Goal: Check status

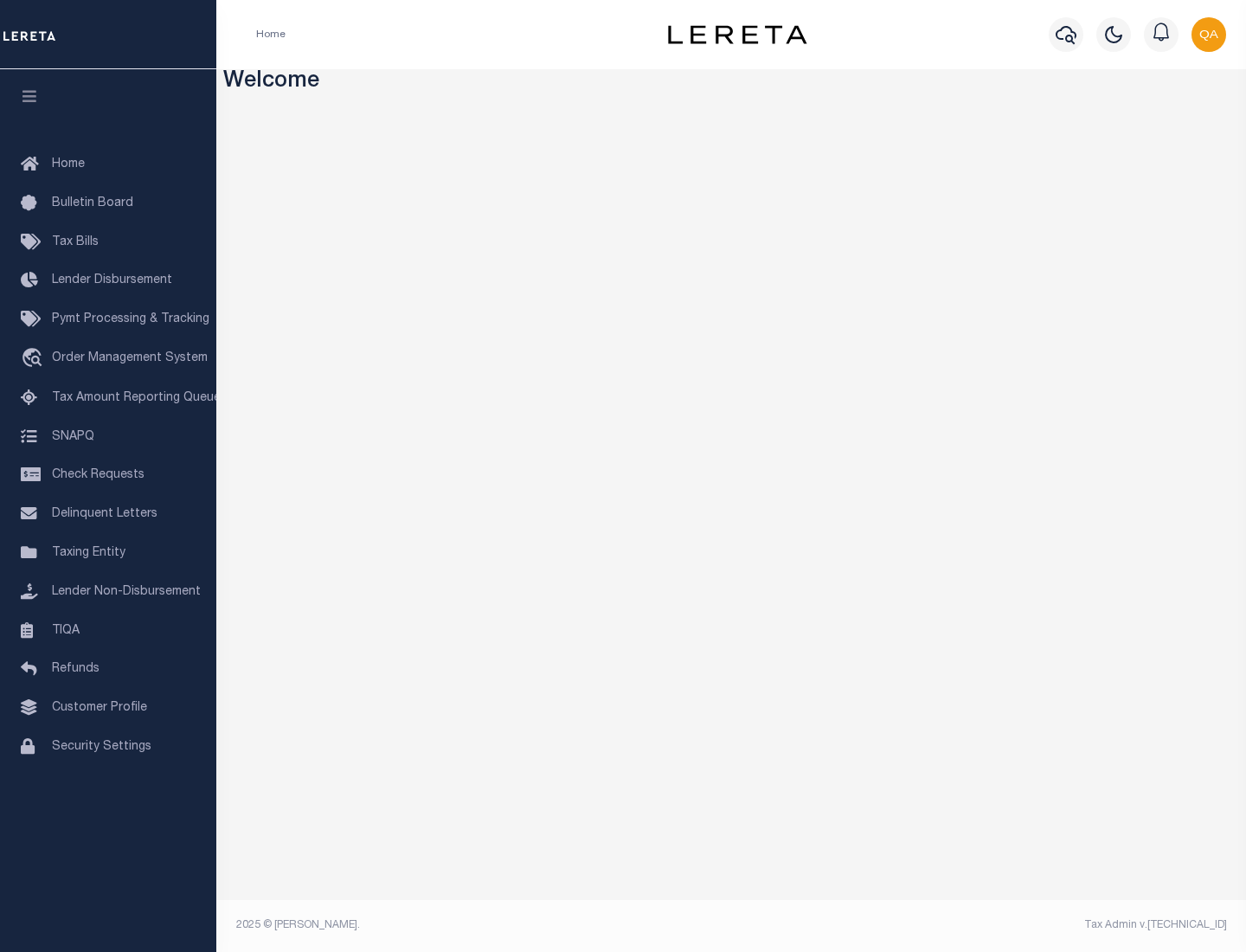
click at [108, 475] on span "Check Requests" at bounding box center [98, 475] width 93 height 12
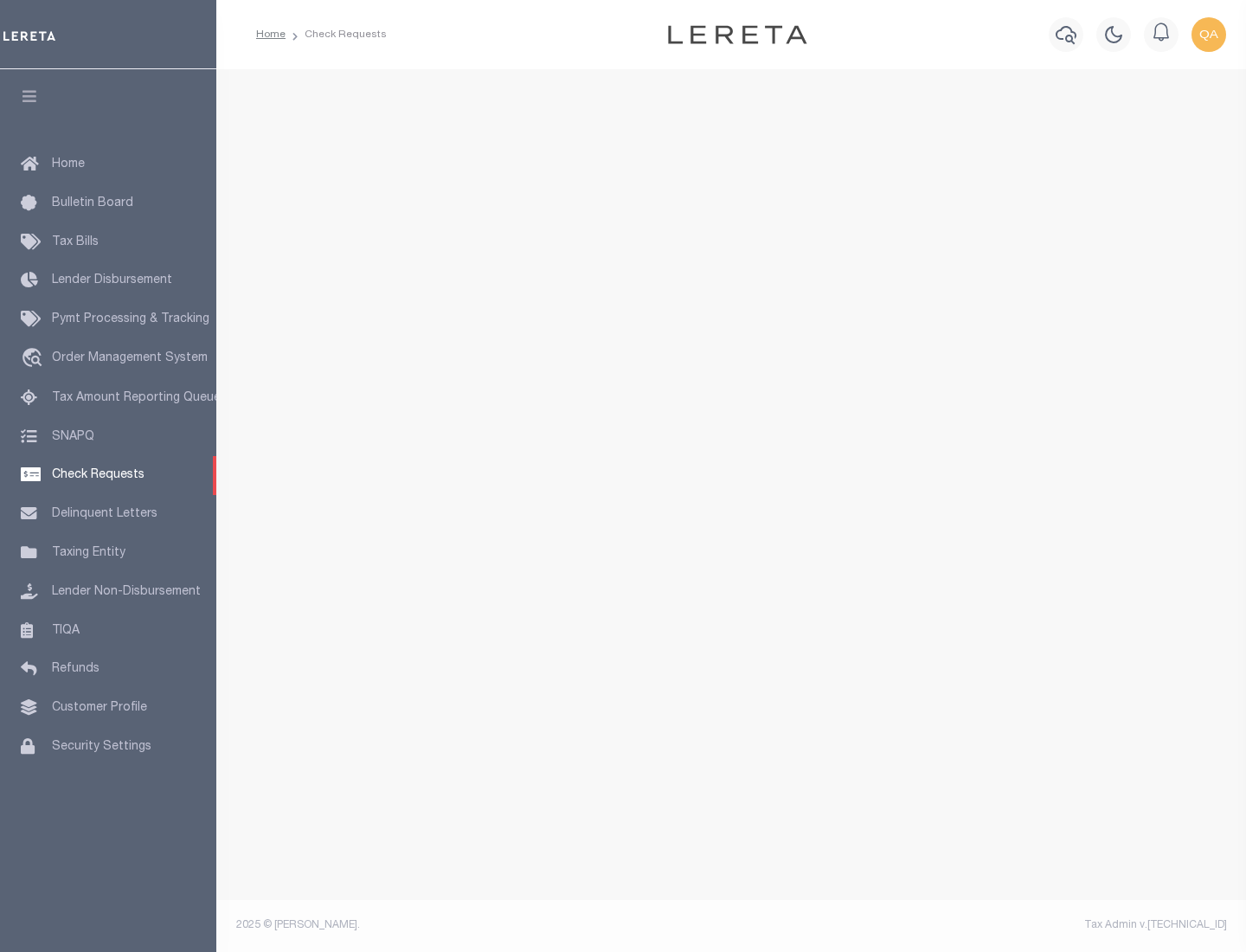
select select "50"
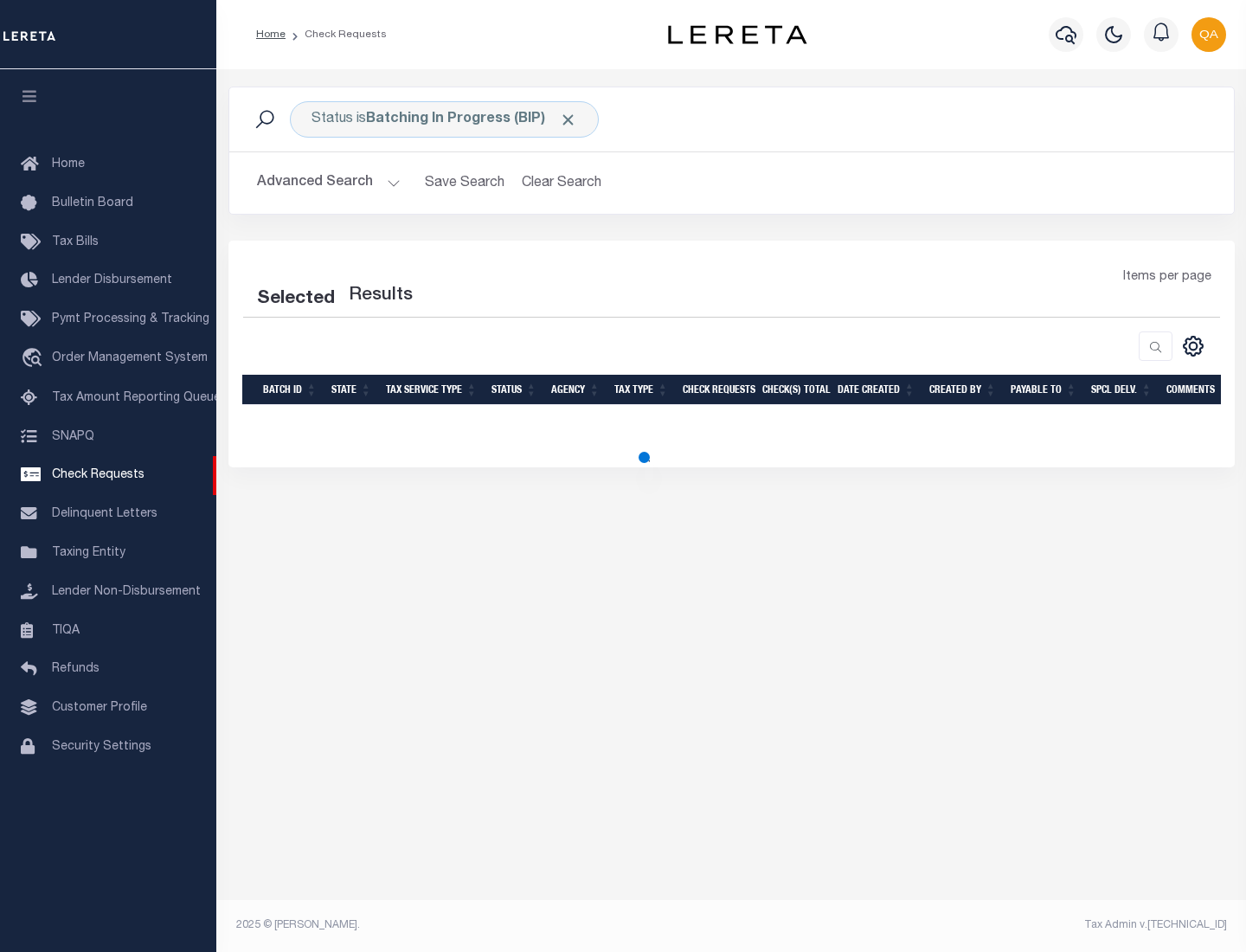
select select "50"
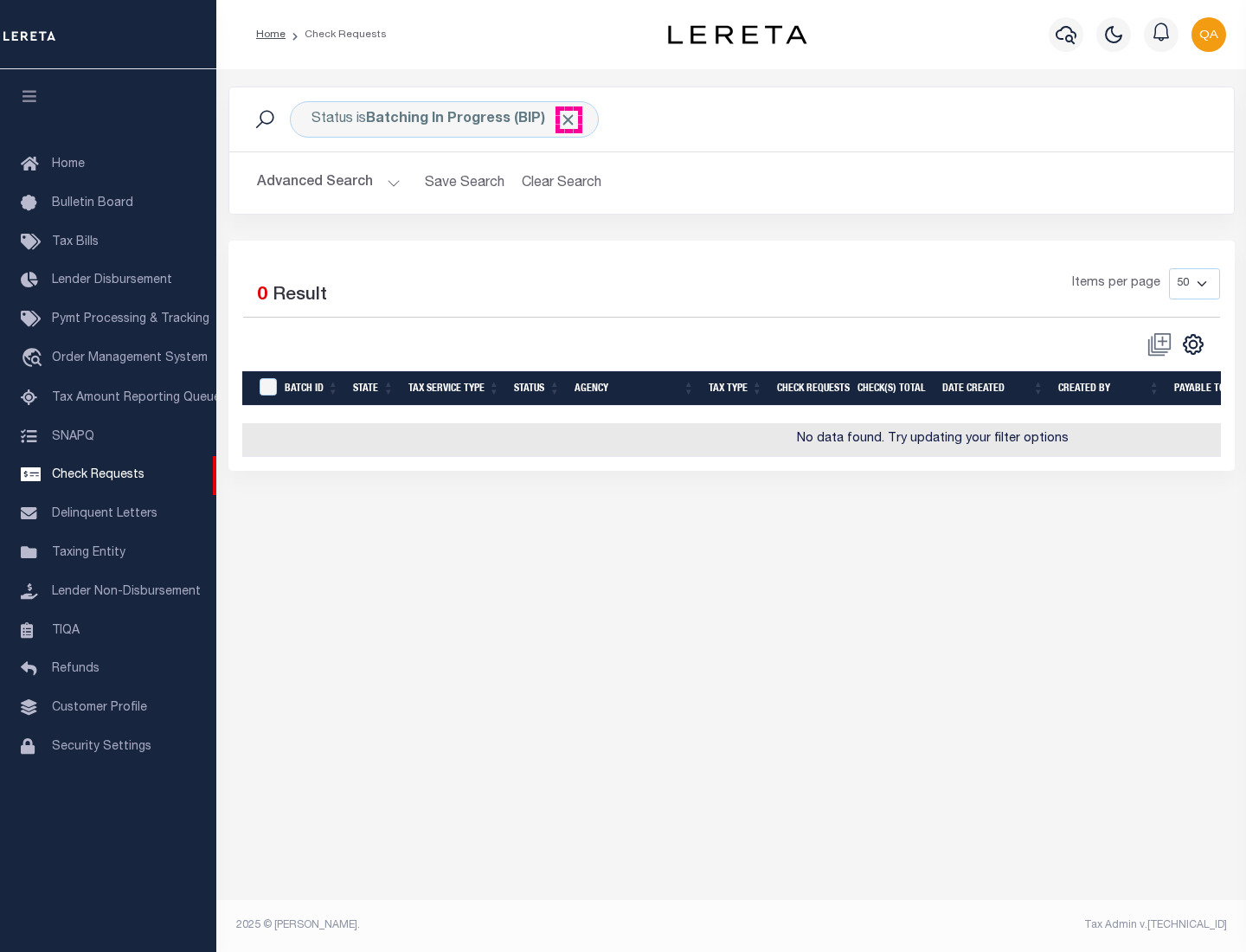
click at [568, 119] on span "Click to Remove" at bounding box center [568, 119] width 18 height 18
